Goal: Information Seeking & Learning: Learn about a topic

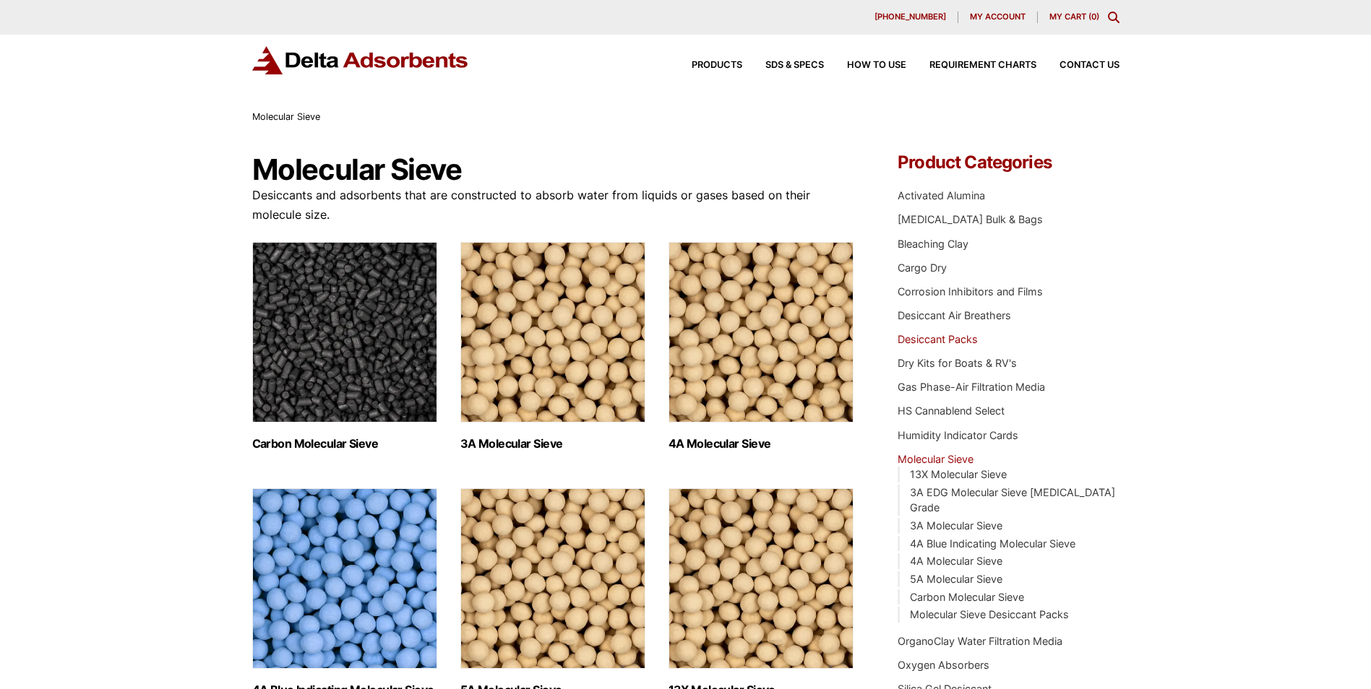
click at [941, 335] on link "Desiccant Packs" at bounding box center [937, 339] width 80 height 12
click at [1008, 635] on link "OrganoClay Water Filtration Media" at bounding box center [979, 641] width 165 height 12
click at [949, 67] on span "Requirement Charts" at bounding box center [982, 65] width 107 height 9
